Goal: Task Accomplishment & Management: Complete application form

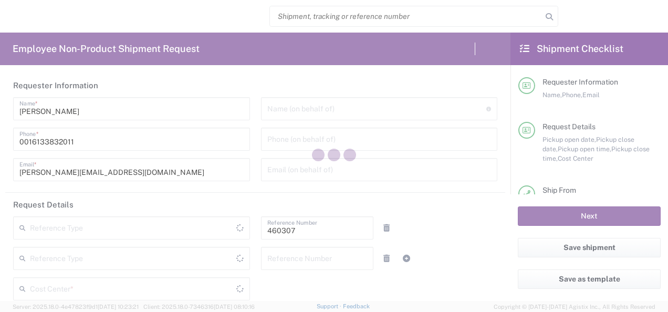
type input "Department"
type input "CA02, SG, MSIP1, AE 460307"
type input "[GEOGRAPHIC_DATA]"
type input "Delivered at Place"
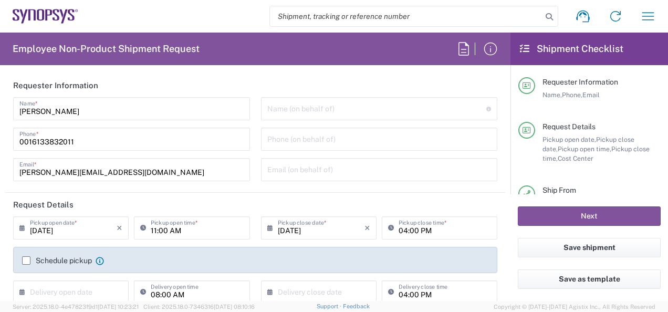
type input "[GEOGRAPHIC_DATA]"
type input "Ottawa CA17"
click at [100, 143] on input "0016133832011" at bounding box center [131, 138] width 224 height 18
type input "0"
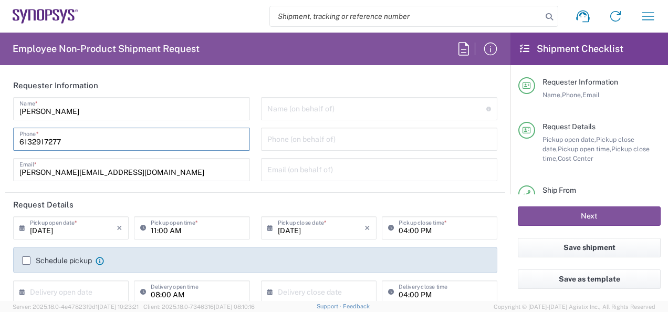
type input "6132917277"
click at [9, 168] on div "[PERSON_NAME] Name * [PHONE_NUMBER] Phone * [PERSON_NAME][EMAIL_ADDRESS][DOMAIN…" at bounding box center [132, 142] width 248 height 91
click at [331, 107] on input "text" at bounding box center [377, 108] width 220 height 18
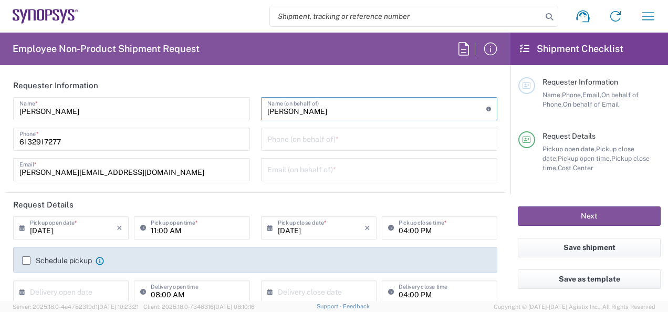
type input "[PERSON_NAME]"
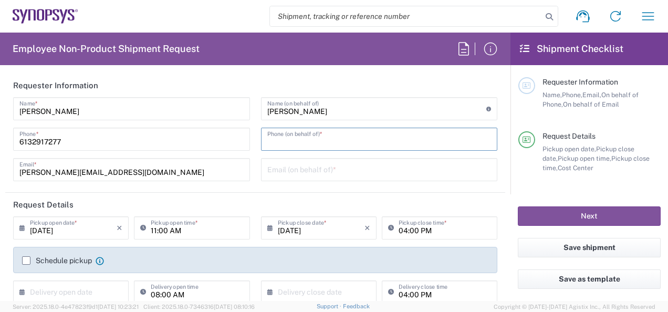
click at [311, 143] on input "tel" at bounding box center [379, 138] width 224 height 18
type input "6132917277"
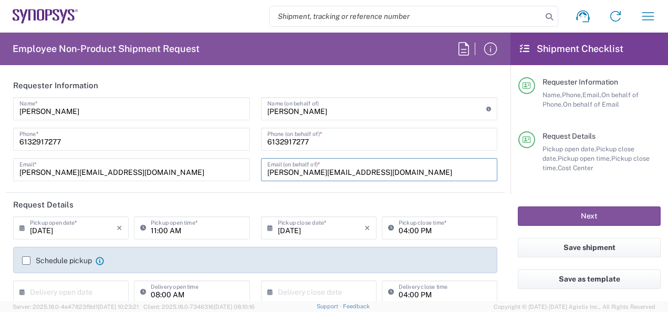
type input "[PERSON_NAME][EMAIL_ADDRESS][DOMAIN_NAME]"
click at [289, 192] on agx-form-section "Requester Information [PERSON_NAME] Name * [PHONE_NUMBER] Phone * [PERSON_NAME]…" at bounding box center [255, 133] width 500 height 119
click at [290, 205] on header "Request Details" at bounding box center [255, 205] width 500 height 24
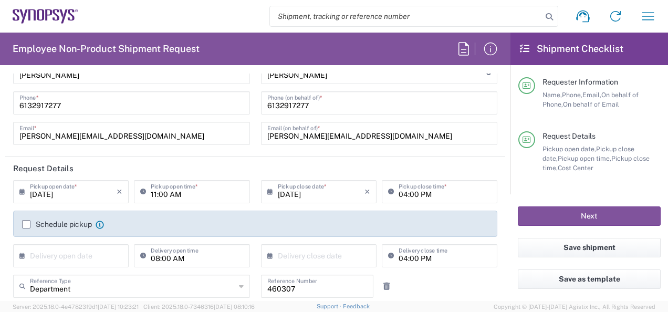
scroll to position [53, 0]
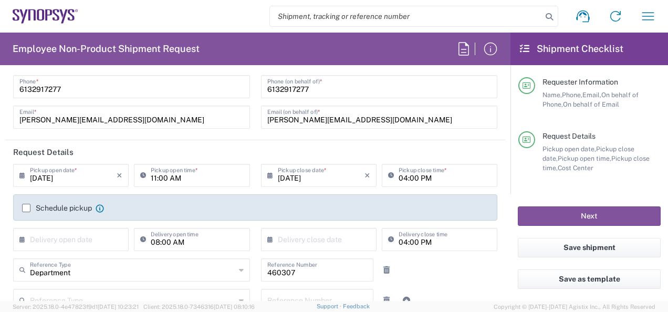
click at [27, 206] on label "Schedule pickup" at bounding box center [57, 208] width 70 height 8
click at [26, 208] on input "Schedule pickup" at bounding box center [26, 208] width 0 height 0
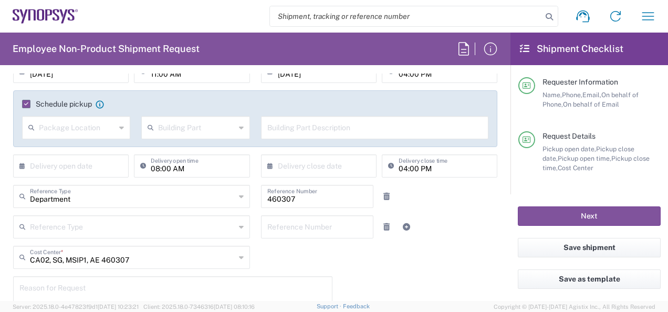
scroll to position [158, 0]
click at [120, 164] on div "× Delivery open date" at bounding box center [71, 164] width 116 height 23
click at [24, 164] on icon at bounding box center [24, 164] width 11 height 17
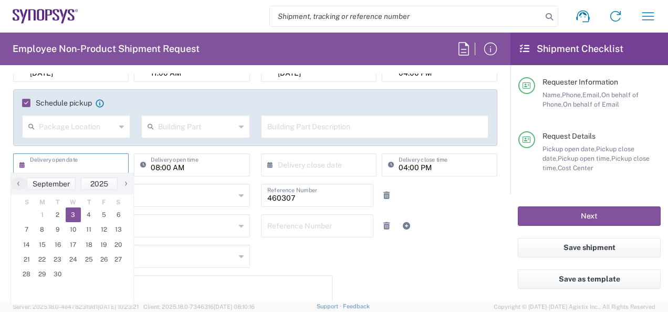
click at [76, 214] on span "3" at bounding box center [74, 214] width 16 height 15
type input "[DATE]"
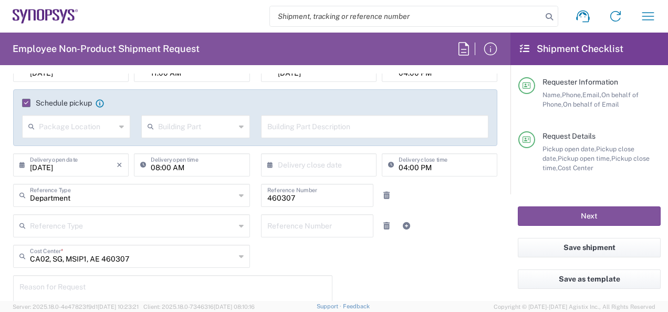
click at [332, 166] on input "text" at bounding box center [321, 164] width 87 height 18
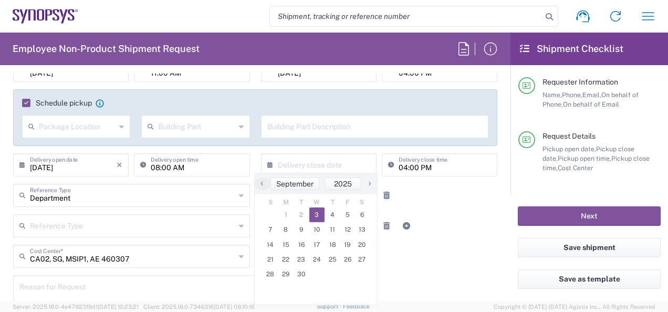
click at [319, 212] on span "3" at bounding box center [317, 214] width 16 height 15
type input "[DATE]"
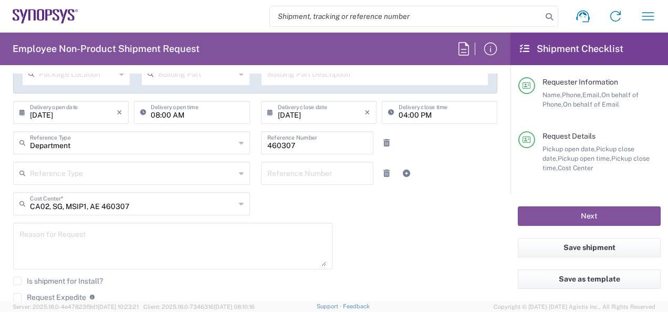
scroll to position [263, 0]
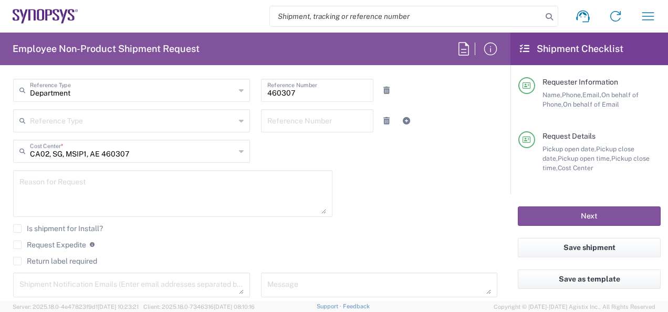
click at [239, 117] on icon at bounding box center [241, 120] width 5 height 17
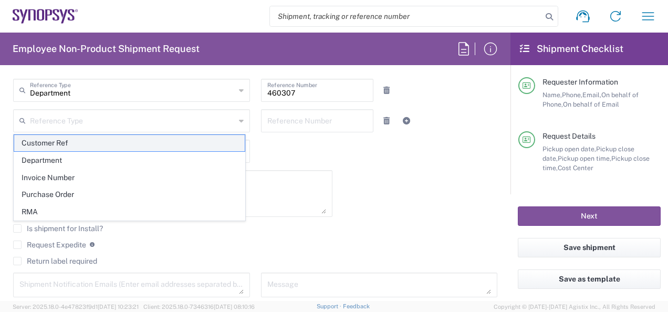
click at [62, 141] on span "Customer Ref" at bounding box center [129, 143] width 231 height 16
type input "Customer Ref"
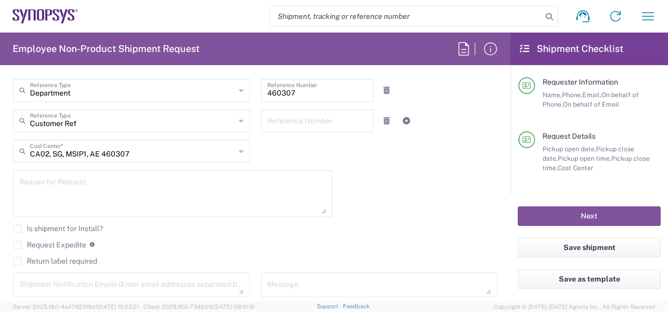
click at [285, 99] on input "text" at bounding box center [317, 89] width 100 height 18
type input "CA17 SID369 Test Chips"
click at [76, 186] on textarea at bounding box center [172, 193] width 307 height 40
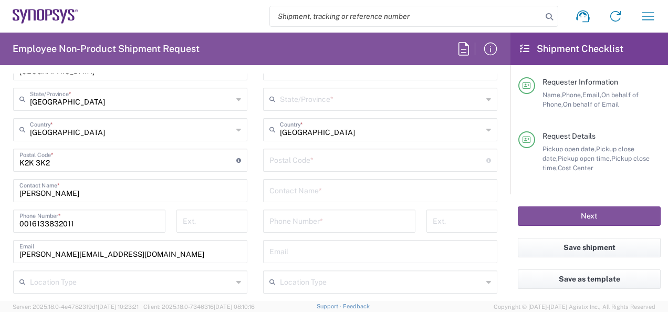
scroll to position [683, 0]
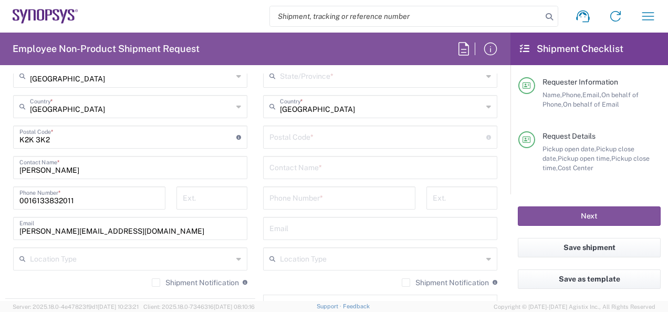
type textarea "Please ship for next day delivery. Schedule pickup has been selected."
click at [84, 199] on input "0016133832011" at bounding box center [89, 197] width 140 height 18
type input "0"
type input "6132917277"
click at [61, 133] on input "undefined" at bounding box center [127, 136] width 217 height 18
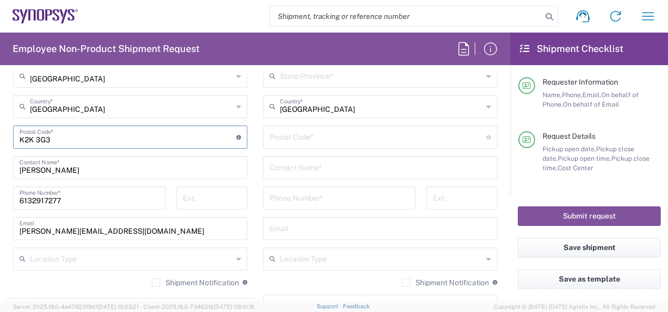
type input "K2K 3G3"
click at [85, 278] on div "Shipment Notification If checked, a shipment notification email will be sent to…" at bounding box center [130, 286] width 234 height 17
click at [231, 262] on div "Location Type" at bounding box center [130, 258] width 234 height 23
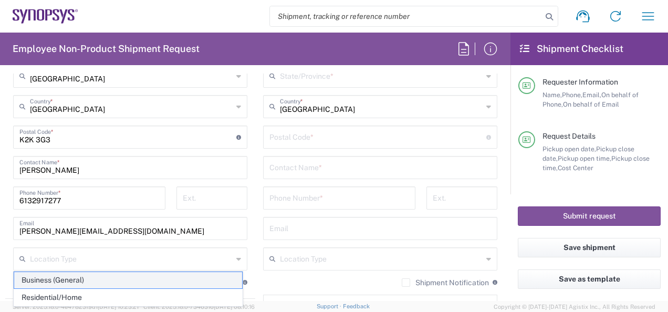
click at [75, 280] on span "Business (General)" at bounding box center [128, 280] width 228 height 16
type input "Business (General)"
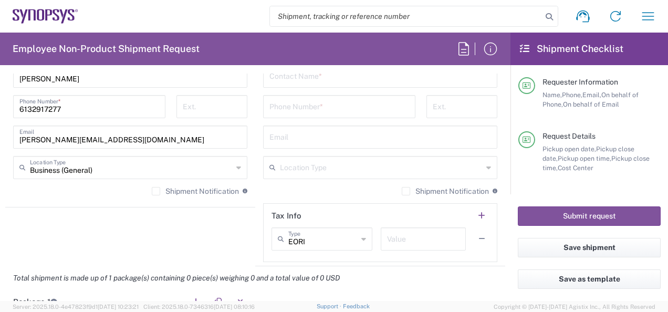
scroll to position [788, 0]
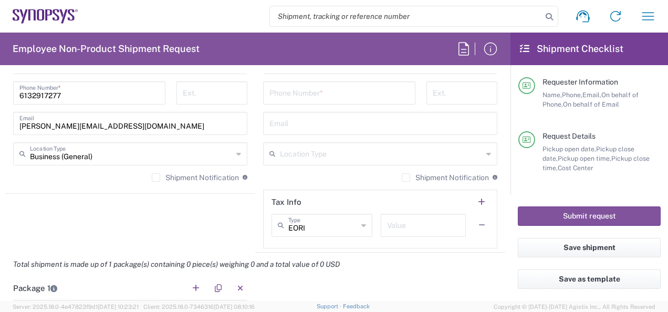
click at [152, 175] on label "Shipment Notification" at bounding box center [195, 177] width 87 height 8
click at [156, 178] on input "Shipment Notification" at bounding box center [156, 178] width 0 height 0
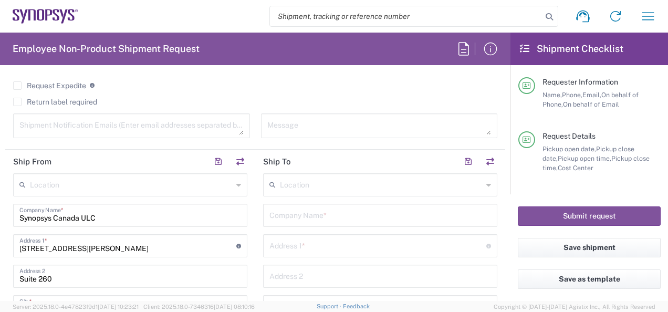
scroll to position [420, 0]
click at [317, 215] on input "text" at bounding box center [380, 216] width 222 height 18
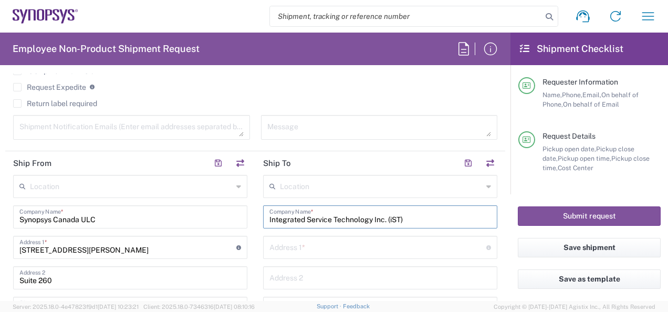
type input "Integrated Service Technology Inc. (iST)"
click at [347, 243] on input "text" at bounding box center [377, 246] width 217 height 18
type input "[STREET_ADDRESS]"
type input "[GEOGRAPHIC_DATA]"
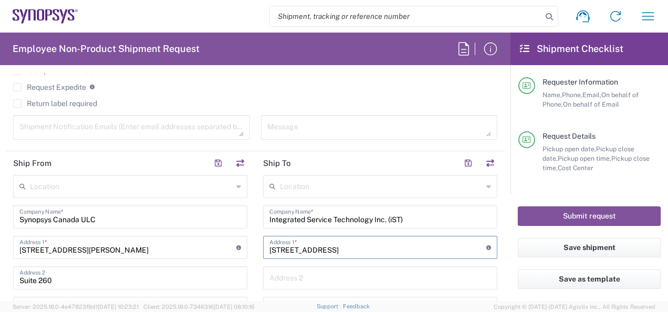
type input "30078"
type input "035799909"
type input "[PERSON_NAME][EMAIL_ADDRESS][DOMAIN_NAME]"
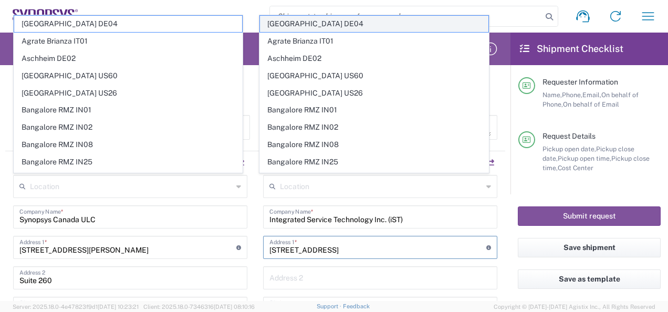
scroll to position [524, 0]
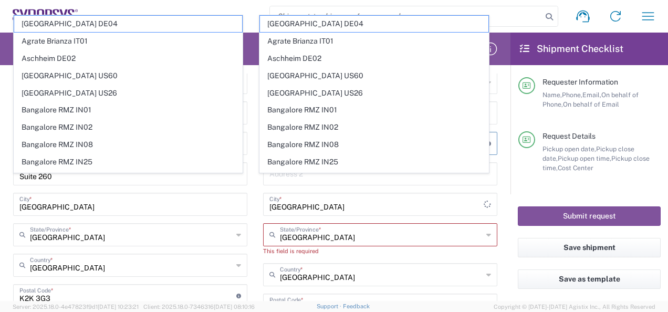
type input "[STREET_ADDRESS]"
type input "#408"
click at [484, 275] on div "Canada Country *" at bounding box center [380, 274] width 234 height 23
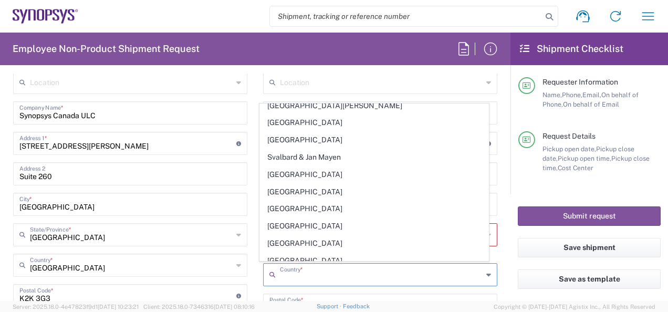
scroll to position [3571, 0]
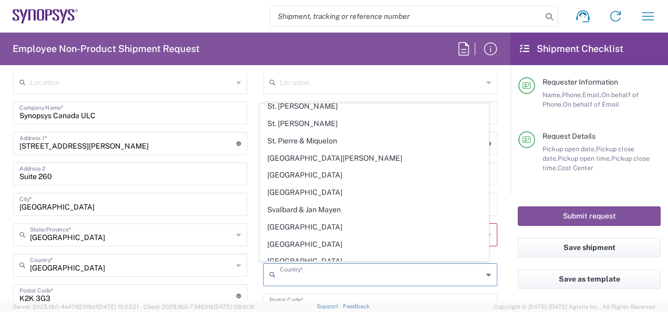
click at [293, 270] on span "[GEOGRAPHIC_DATA]" at bounding box center [374, 278] width 228 height 16
type input "[GEOGRAPHIC_DATA]"
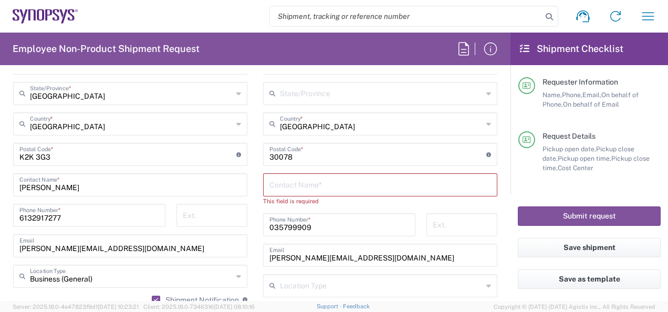
scroll to position [682, 0]
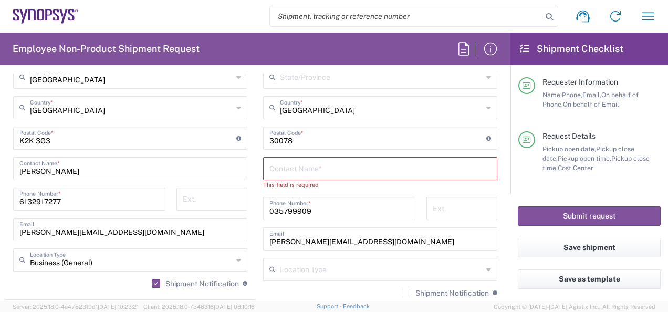
click at [301, 170] on input "text" at bounding box center [380, 168] width 222 height 18
click at [318, 208] on input "035799909" at bounding box center [339, 208] width 140 height 18
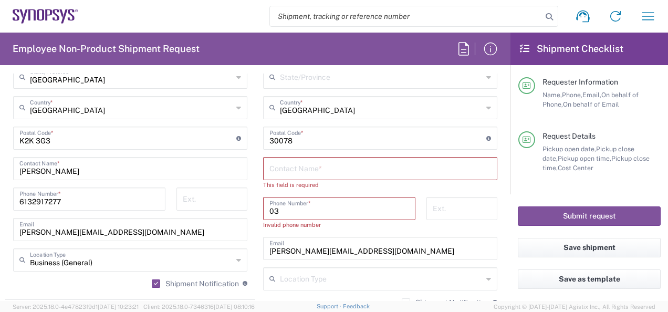
type input "0"
click at [351, 247] on input "[PERSON_NAME][EMAIL_ADDRESS][DOMAIN_NAME]" at bounding box center [380, 247] width 222 height 18
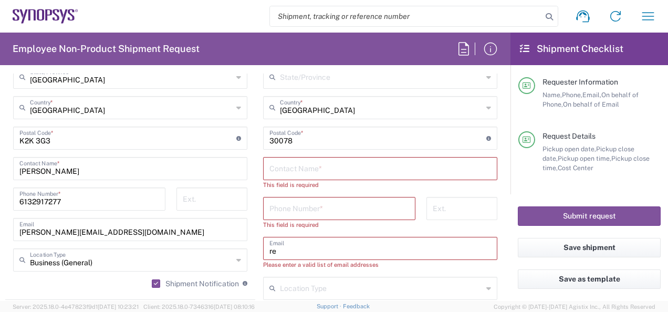
type input "r"
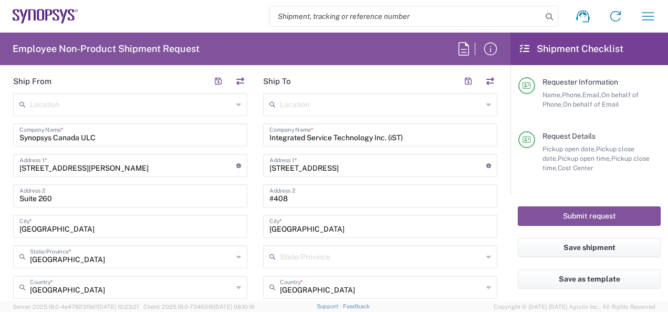
scroll to position [419, 0]
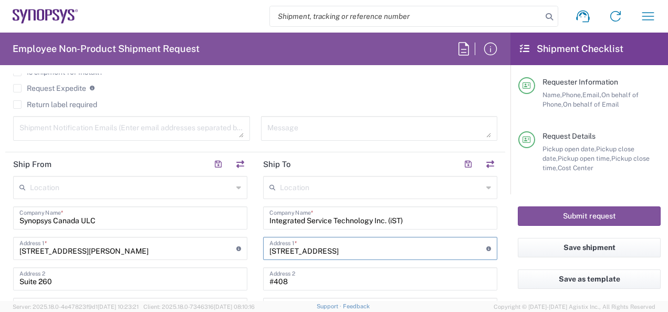
click at [347, 251] on input "[STREET_ADDRESS]" at bounding box center [377, 247] width 217 height 18
type input "1"
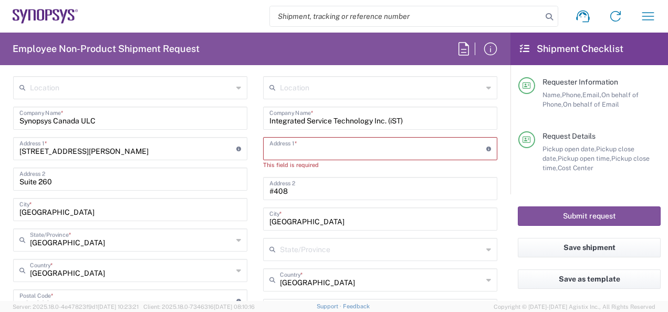
scroll to position [577, 0]
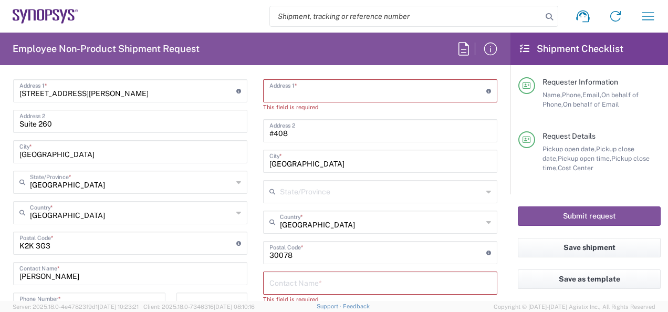
click at [289, 129] on input "#408" at bounding box center [380, 130] width 222 height 18
type input "#"
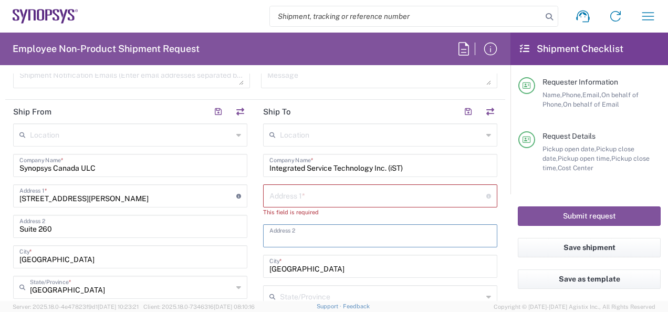
scroll to position [419, 0]
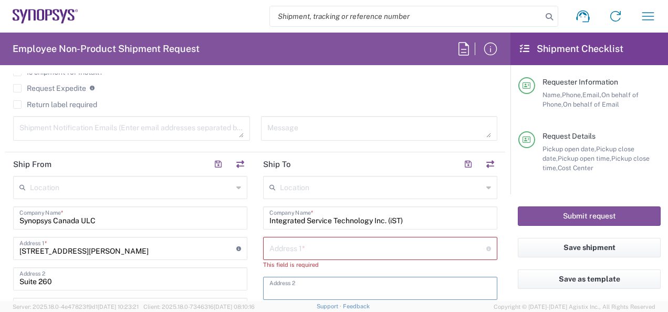
click at [273, 247] on input "text" at bounding box center [377, 247] width 217 height 18
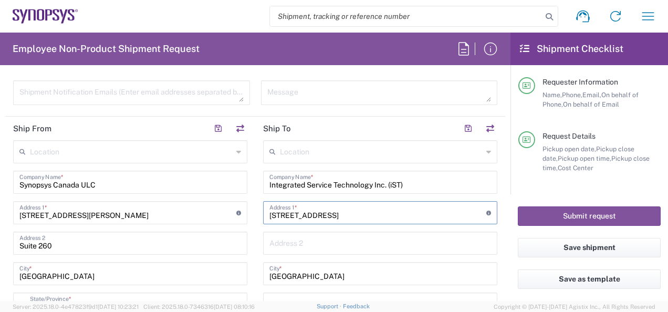
scroll to position [472, 0]
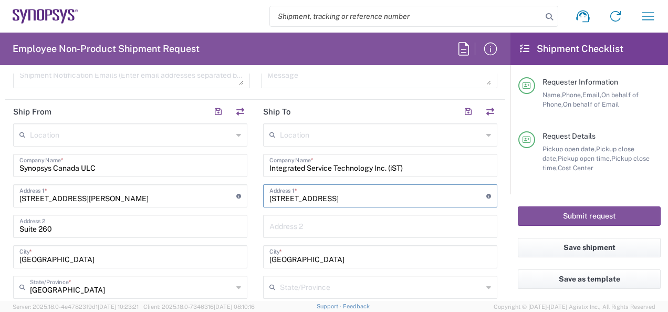
type input "[STREET_ADDRESS]"
click at [274, 226] on input "text" at bounding box center [380, 225] width 222 height 18
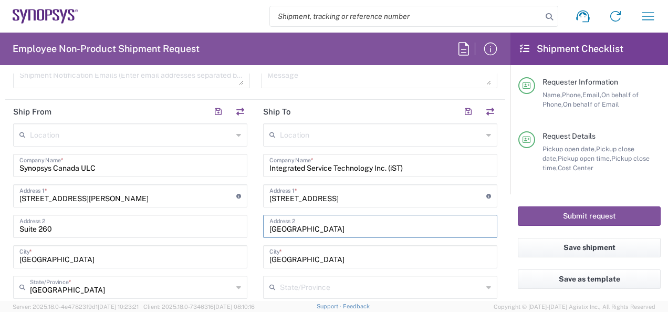
click at [353, 227] on input "[GEOGRAPHIC_DATA]" at bounding box center [380, 225] width 222 height 18
click at [323, 225] on input "[GEOGRAPHIC_DATA]" at bounding box center [380, 225] width 222 height 18
click at [351, 226] on input "[GEOGRAPHIC_DATA]" at bounding box center [380, 225] width 222 height 18
type input "[GEOGRAPHIC_DATA]"
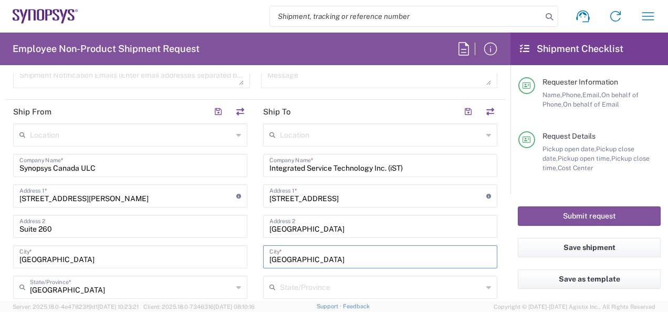
click at [278, 252] on input "[GEOGRAPHIC_DATA]" at bounding box center [380, 256] width 222 height 18
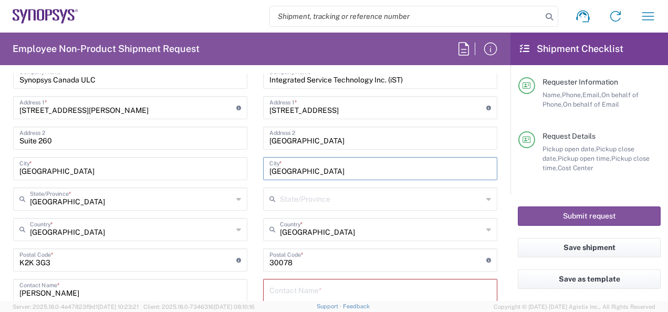
scroll to position [577, 0]
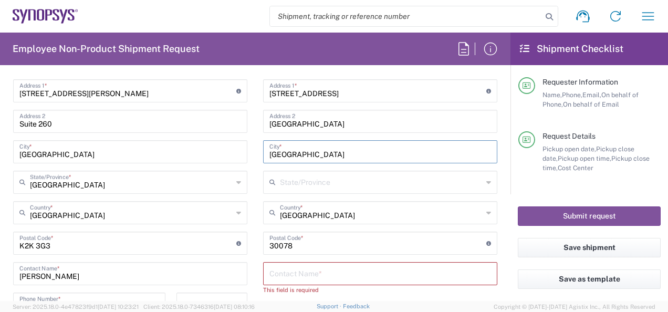
click at [300, 246] on input "undefined" at bounding box center [377, 242] width 217 height 18
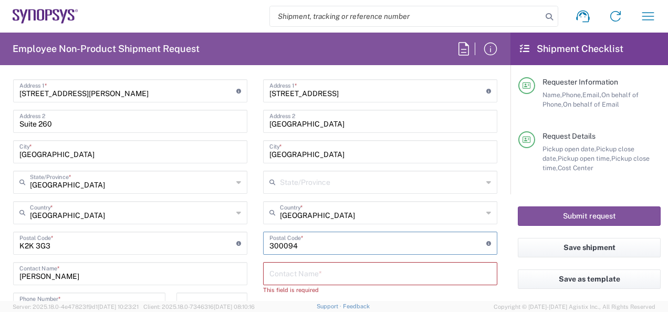
type input "300094"
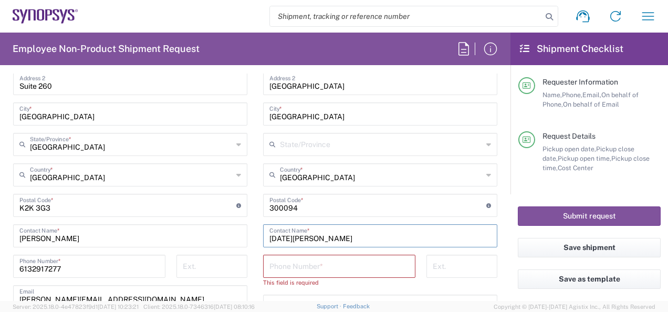
scroll to position [629, 0]
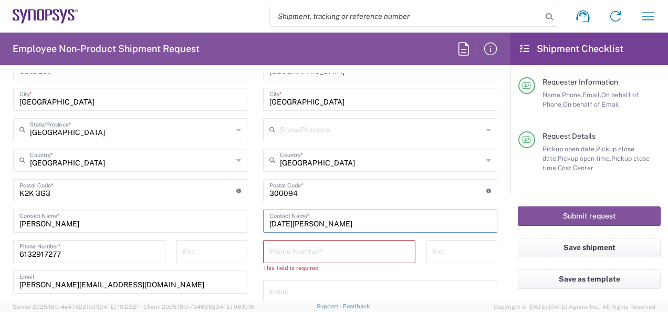
type input "[DATE][PERSON_NAME]"
click at [343, 249] on input "tel" at bounding box center [339, 251] width 140 height 18
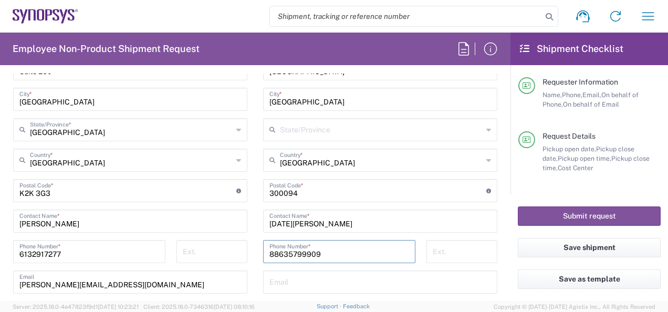
type input "88635799909"
click at [304, 283] on input "text" at bounding box center [380, 281] width 222 height 18
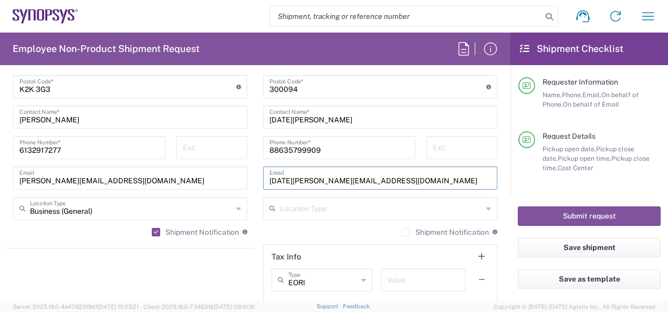
scroll to position [734, 0]
type input "[DATE][PERSON_NAME][EMAIL_ADDRESS][DOMAIN_NAME]"
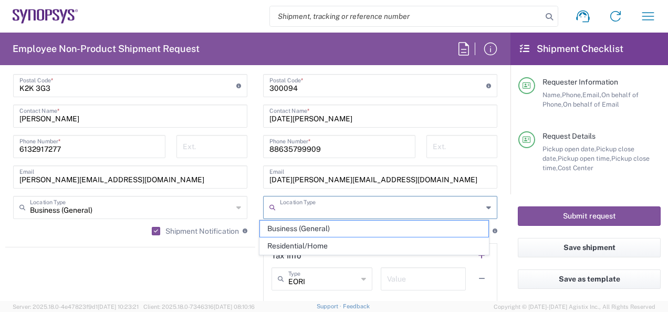
click at [292, 209] on input "text" at bounding box center [381, 206] width 203 height 18
click at [279, 225] on span "Business (General)" at bounding box center [374, 229] width 228 height 16
type input "Business (General)"
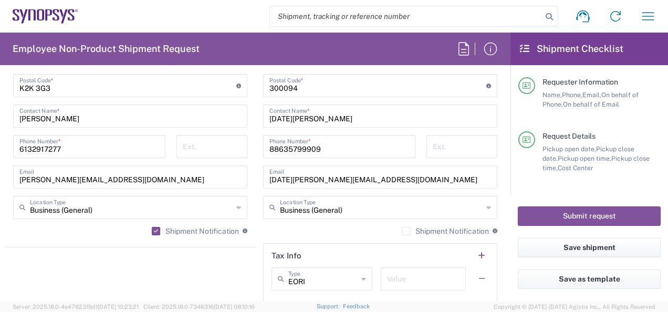
click at [402, 232] on label "Shipment Notification" at bounding box center [445, 231] width 87 height 8
click at [406, 231] on input "Shipment Notification" at bounding box center [406, 231] width 0 height 0
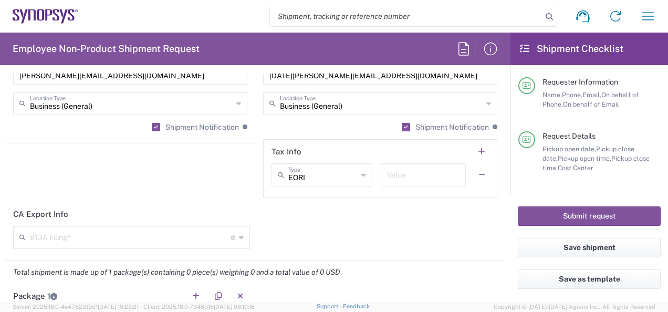
scroll to position [839, 0]
click at [239, 235] on icon at bounding box center [241, 236] width 5 height 17
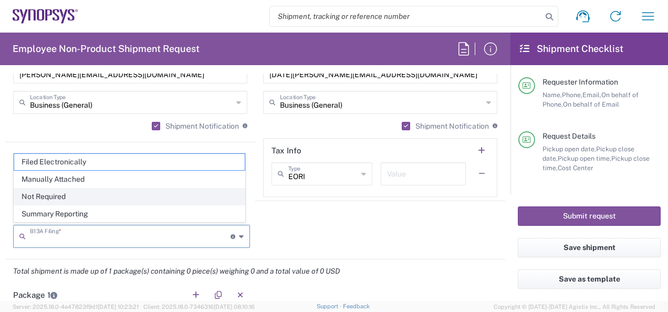
click at [64, 202] on span "Not Required" at bounding box center [129, 197] width 231 height 16
type input "Not Required"
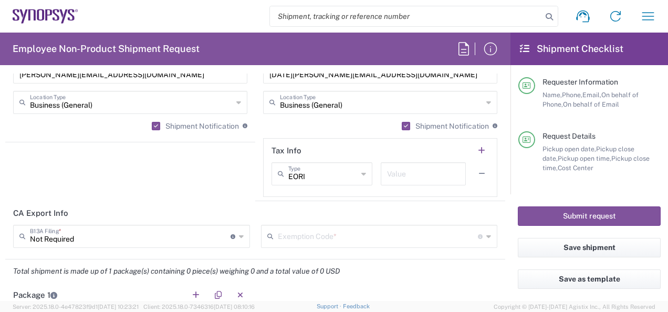
click at [486, 233] on icon at bounding box center [488, 236] width 5 height 17
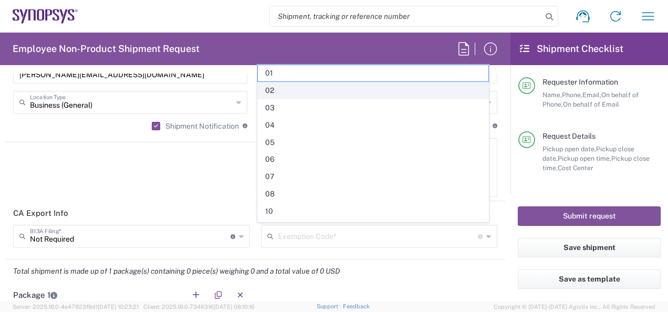
click at [269, 86] on span "02" at bounding box center [373, 90] width 231 height 16
type input "02"
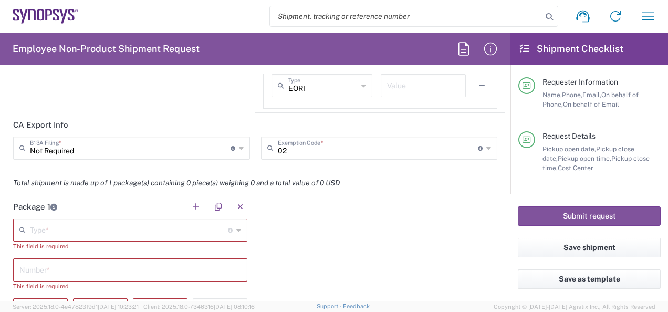
scroll to position [944, 0]
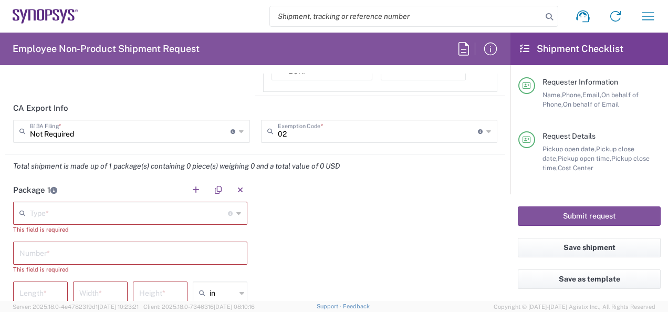
click at [236, 212] on icon at bounding box center [238, 213] width 5 height 17
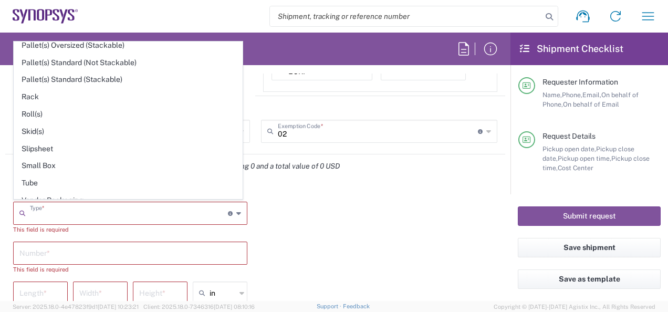
scroll to position [473, 0]
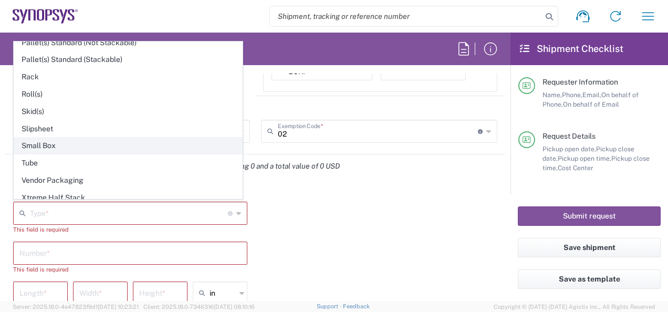
click at [47, 138] on span "Small Box" at bounding box center [128, 146] width 228 height 16
type input "Small Box"
type input "12.25"
type input "11"
type input "1.5"
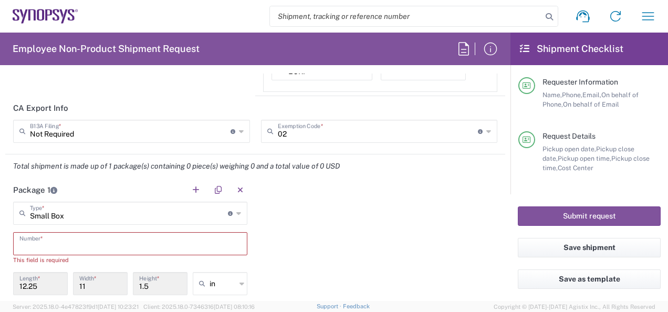
click at [41, 239] on input "text" at bounding box center [130, 243] width 222 height 18
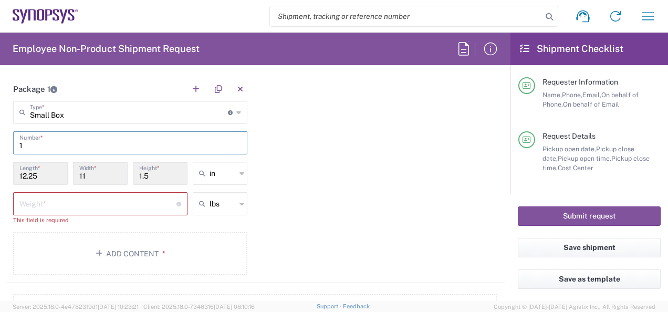
scroll to position [1049, 0]
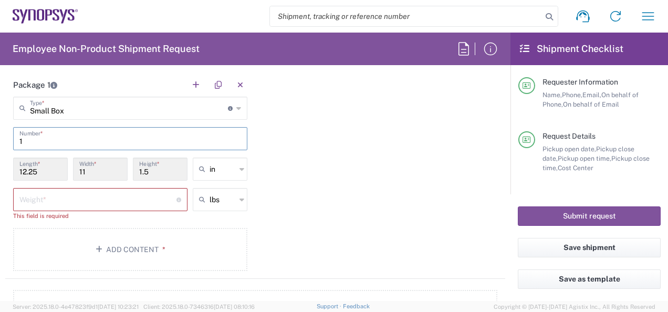
type input "1"
click at [40, 164] on input "12.25" at bounding box center [40, 168] width 42 height 18
click at [38, 199] on input "number" at bounding box center [97, 199] width 157 height 18
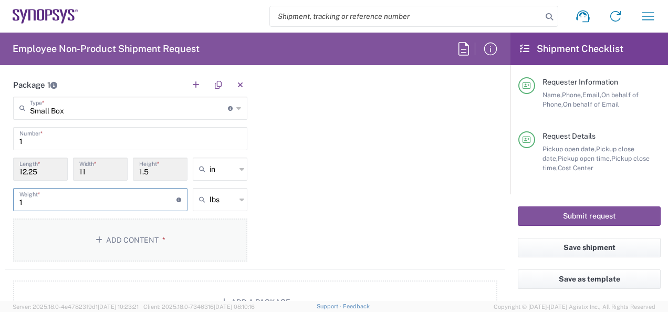
type input "1"
click at [120, 236] on button "Add Content *" at bounding box center [130, 239] width 234 height 43
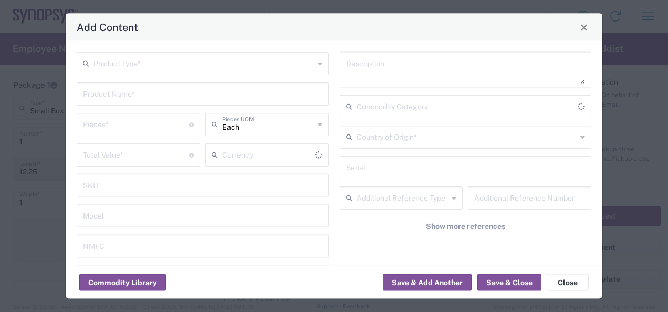
type input "US Dollar"
click at [318, 65] on icon at bounding box center [320, 63] width 5 height 17
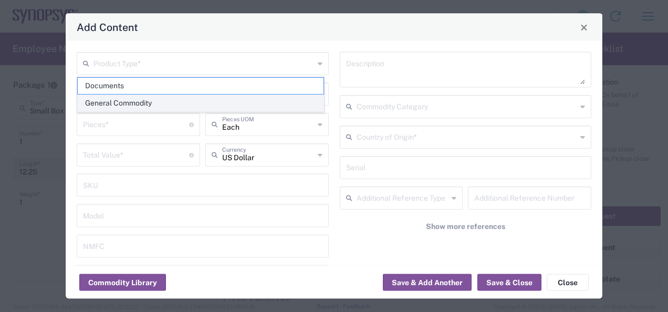
click at [140, 100] on span "General Commodity" at bounding box center [201, 103] width 246 height 16
type input "General Commodity"
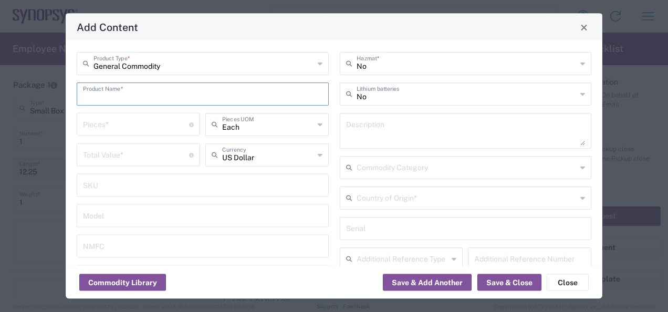
click at [130, 95] on input "text" at bounding box center [202, 93] width 239 height 18
type input "Electronic Integrated Circuits SID369 Test Chips"
click at [124, 127] on input "number" at bounding box center [136, 123] width 106 height 18
type input "4"
click at [122, 156] on input "number" at bounding box center [136, 154] width 106 height 18
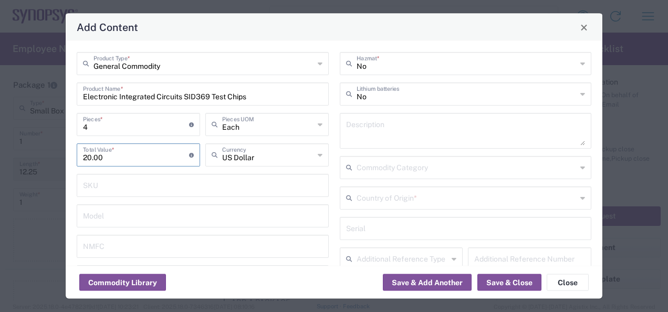
type input "20.00"
click at [580, 192] on icon at bounding box center [582, 198] width 5 height 17
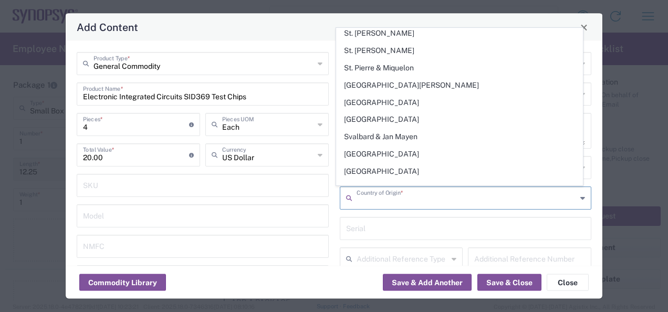
scroll to position [3571, 0]
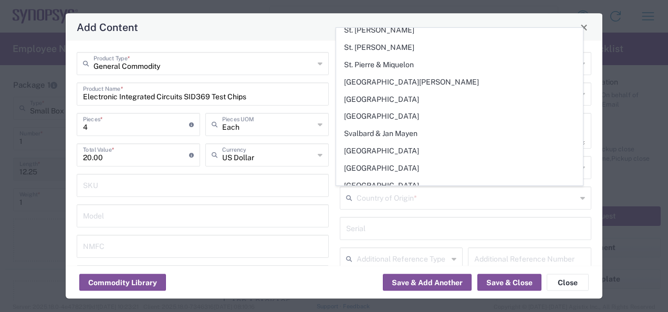
click at [392, 194] on span "[GEOGRAPHIC_DATA]" at bounding box center [460, 202] width 246 height 16
type input "[GEOGRAPHIC_DATA]"
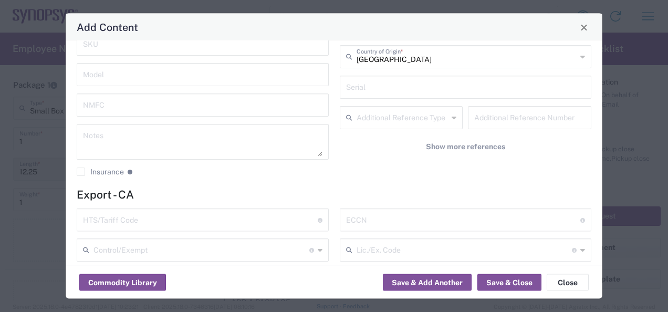
scroll to position [158, 0]
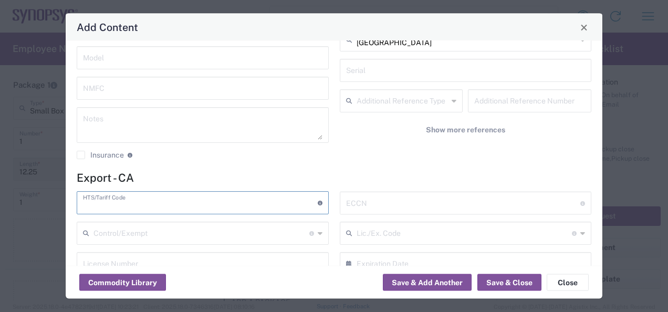
click at [173, 206] on input "text" at bounding box center [200, 202] width 235 height 18
type input "8542.31.00"
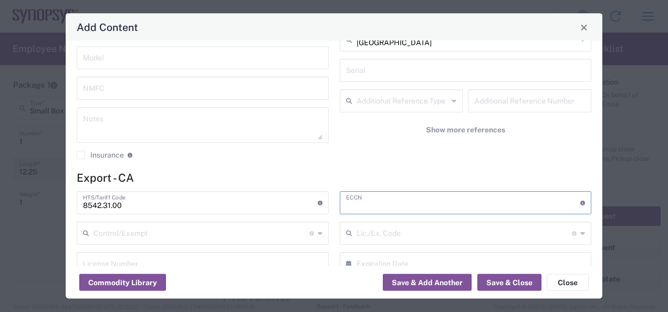
click at [370, 210] on input "text" at bounding box center [463, 202] width 235 height 18
type input "2"
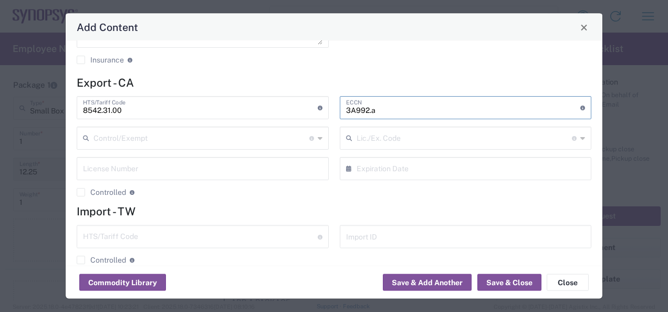
scroll to position [263, 0]
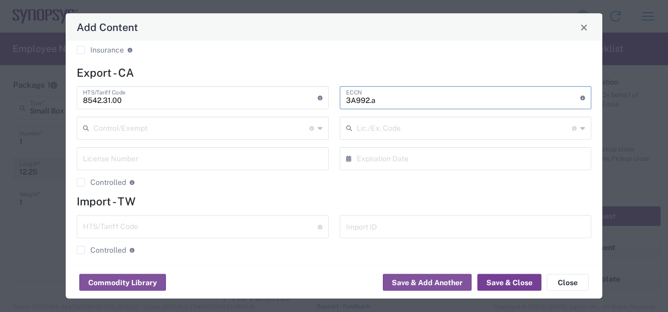
type input "3A992.a"
click at [502, 280] on button "Save & Close" at bounding box center [509, 282] width 64 height 17
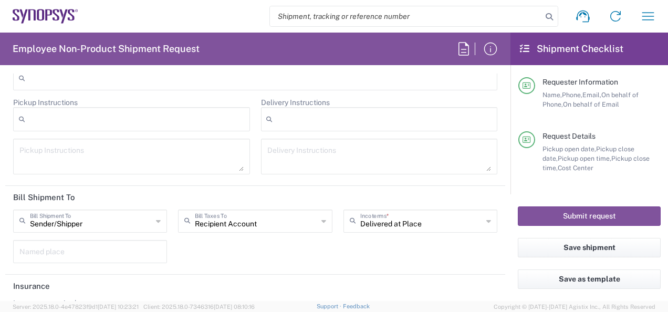
scroll to position [1574, 0]
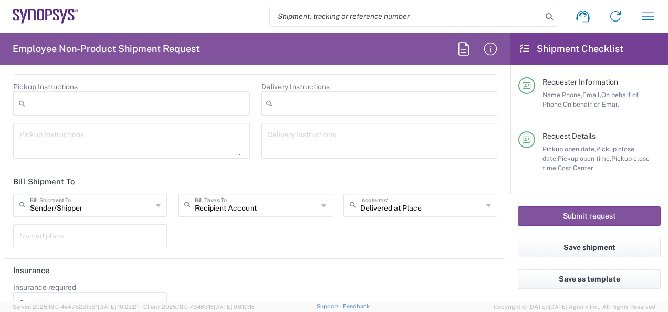
click at [486, 199] on icon at bounding box center [488, 205] width 5 height 17
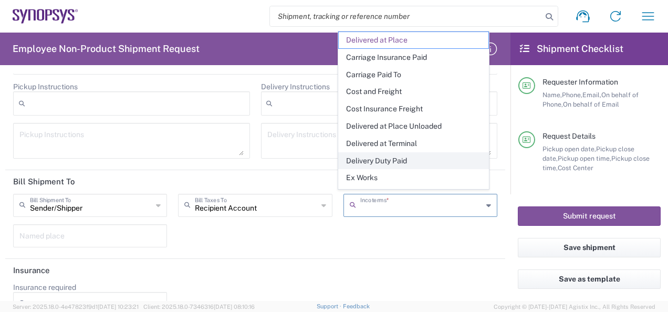
click at [380, 159] on span "Delivery Duty Paid" at bounding box center [413, 161] width 149 height 16
type input "Sender/Shipper"
type input "Delivery Duty Paid"
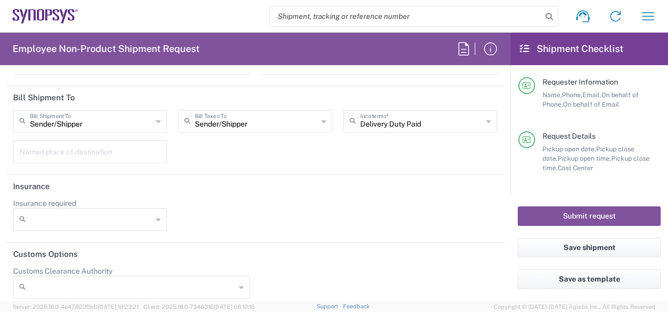
scroll to position [1663, 0]
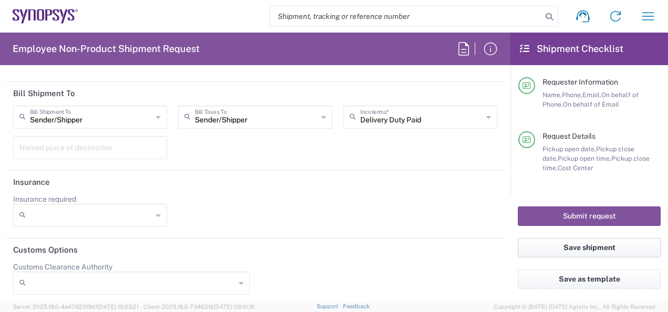
click at [567, 247] on button "Save shipment" at bounding box center [589, 247] width 143 height 19
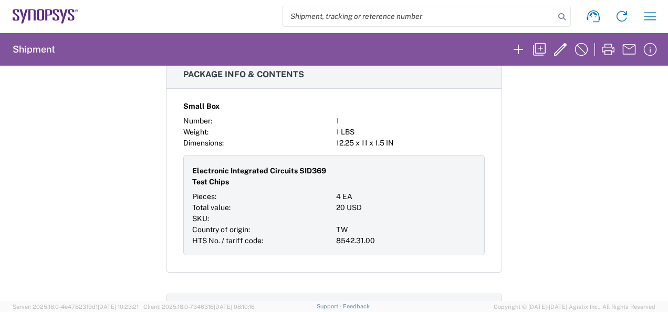
scroll to position [578, 0]
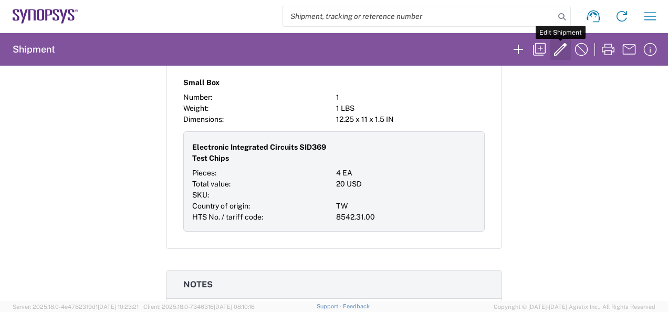
click at [560, 47] on icon "button" at bounding box center [560, 49] width 13 height 13
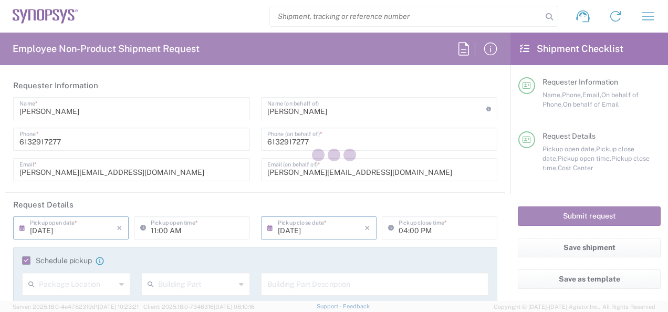
type input "CA02, SG, MSIP1, AE 460307"
type input "[GEOGRAPHIC_DATA]"
type input "Small Box"
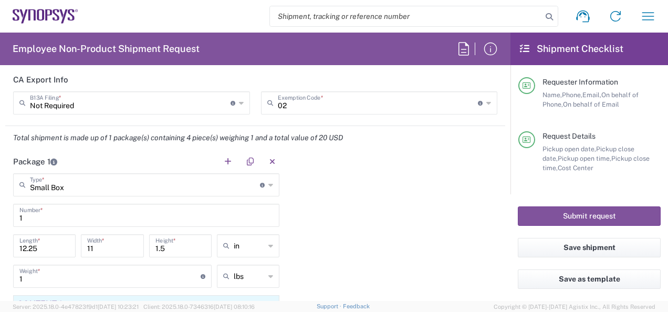
scroll to position [998, 0]
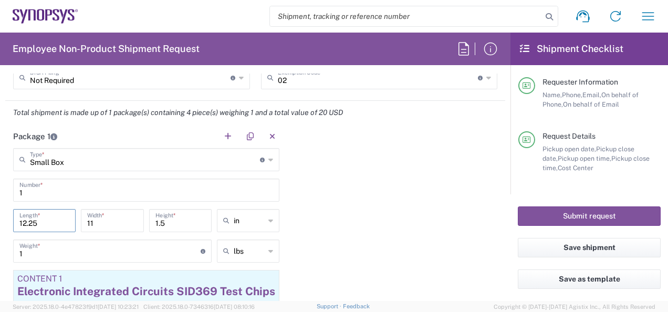
click at [44, 220] on input "12.25" at bounding box center [44, 220] width 50 height 18
type input "1"
type input "14.0"
click at [107, 219] on input "11" at bounding box center [112, 220] width 50 height 18
type input "1"
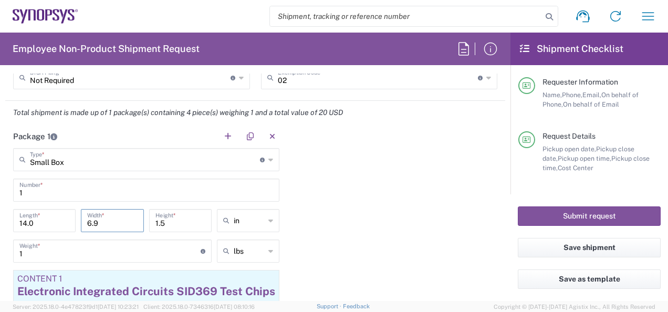
type input "6.9"
click at [172, 217] on input "1.5" at bounding box center [180, 220] width 50 height 18
type input "1"
type input "3.0"
click at [268, 220] on icon at bounding box center [270, 220] width 5 height 17
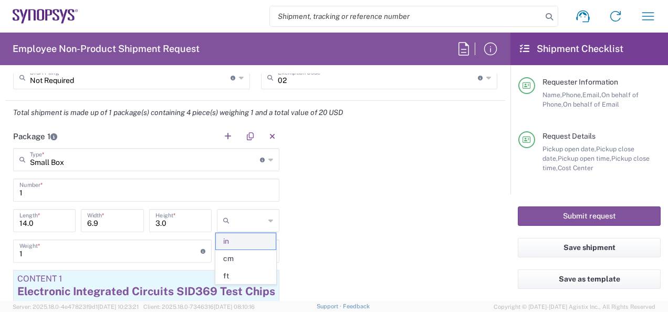
click at [242, 242] on span "in" at bounding box center [246, 241] width 60 height 16
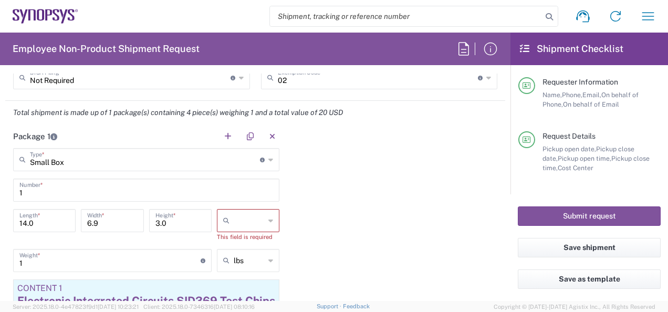
click at [271, 218] on div at bounding box center [248, 220] width 62 height 23
click at [235, 275] on span "in" at bounding box center [246, 276] width 60 height 16
type input "in"
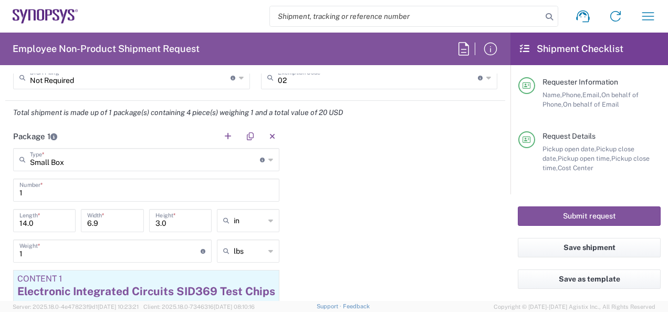
click at [305, 237] on div "Package 1 Small Box Type * Material used to package goods Small Box Bale(s) Bas…" at bounding box center [255, 253] width 500 height 258
click at [109, 221] on input "6.9" at bounding box center [112, 220] width 50 height 18
type input "6.0"
click at [358, 212] on div "Package 1 Small Box Type * Material used to package goods Small Box Bale(s) Bas…" at bounding box center [255, 253] width 500 height 258
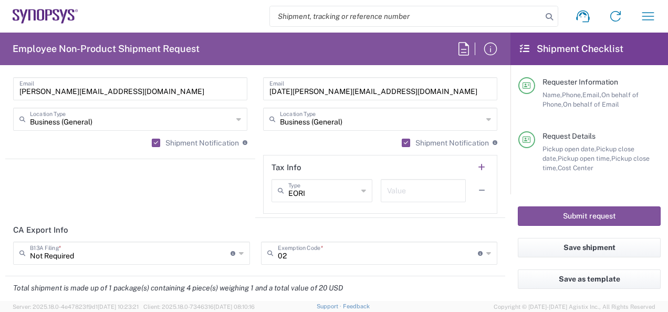
scroll to position [875, 0]
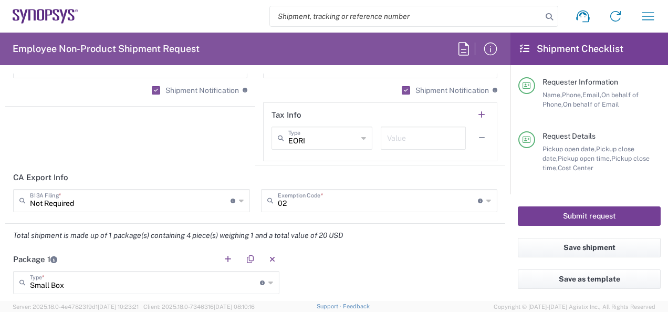
click at [592, 218] on button "Submit request" at bounding box center [589, 215] width 143 height 19
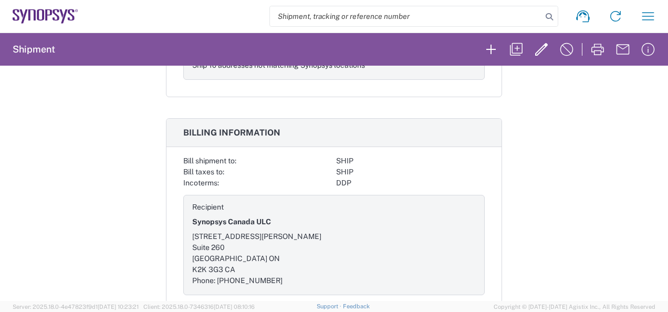
scroll to position [1303, 0]
